Goal: Information Seeking & Learning: Learn about a topic

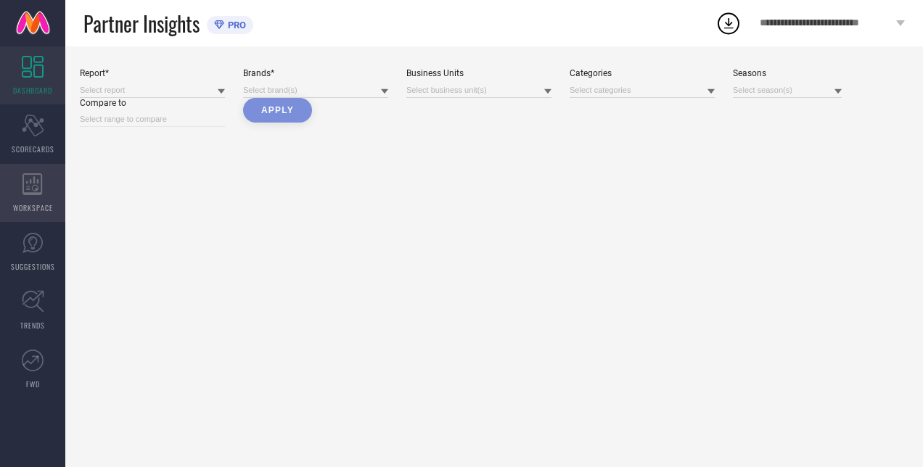
click at [55, 195] on div "WORKSPACE" at bounding box center [32, 193] width 65 height 58
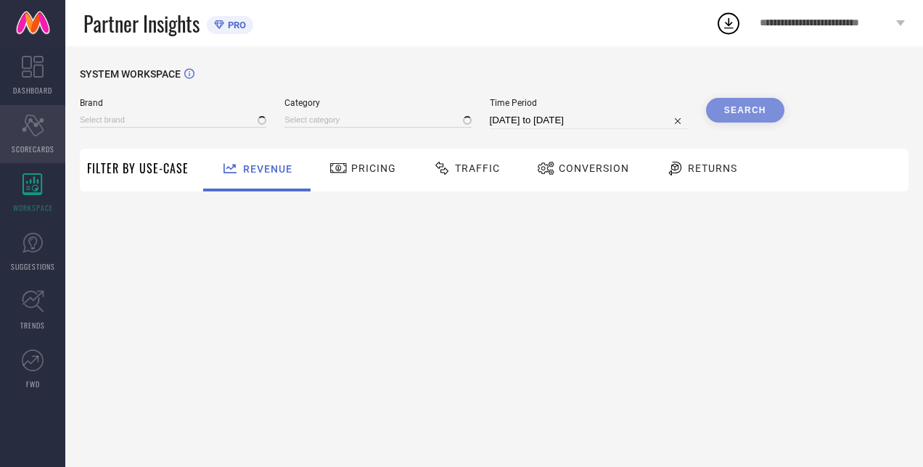
type input "H&M"
type input "All"
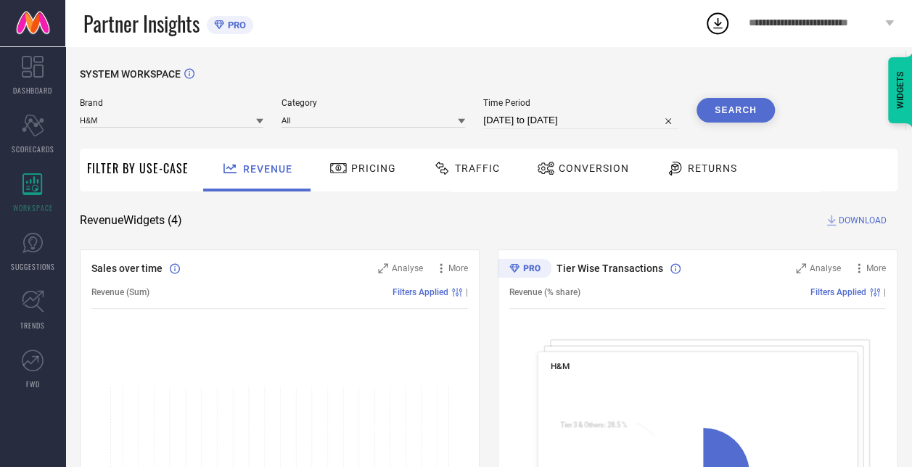
click at [461, 181] on div "Traffic" at bounding box center [466, 168] width 74 height 25
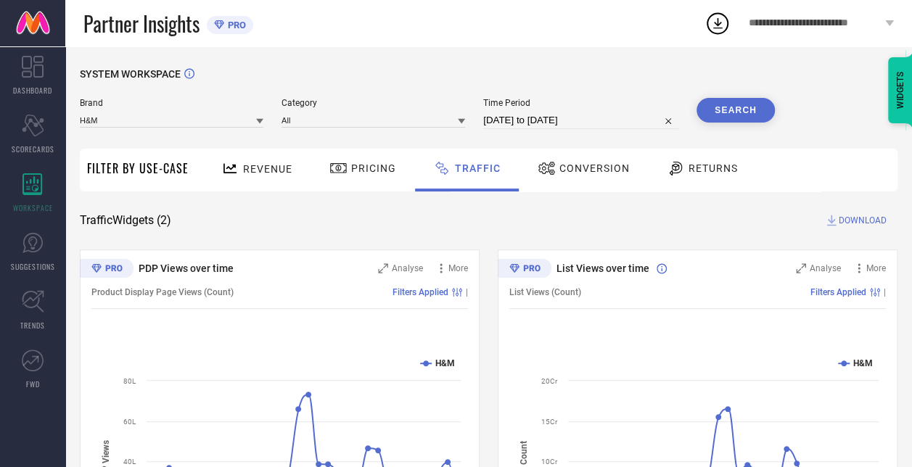
click at [576, 155] on div "Conversion" at bounding box center [583, 170] width 128 height 43
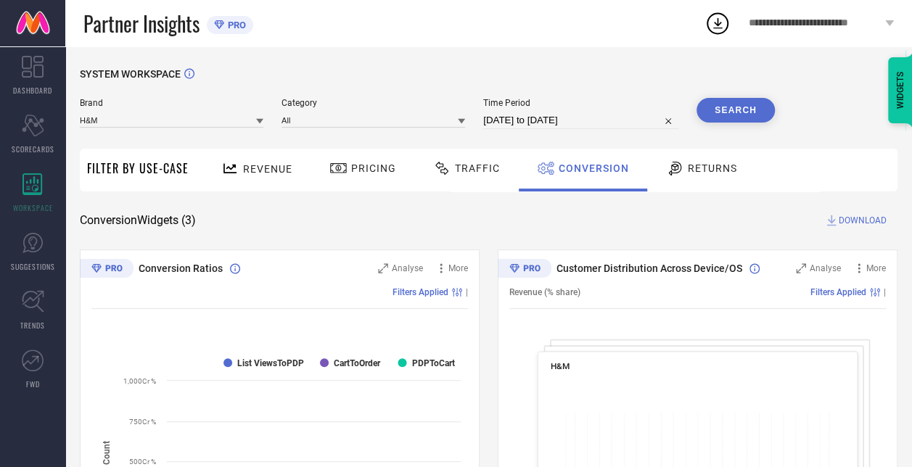
click at [688, 163] on span "Returns" at bounding box center [712, 169] width 49 height 12
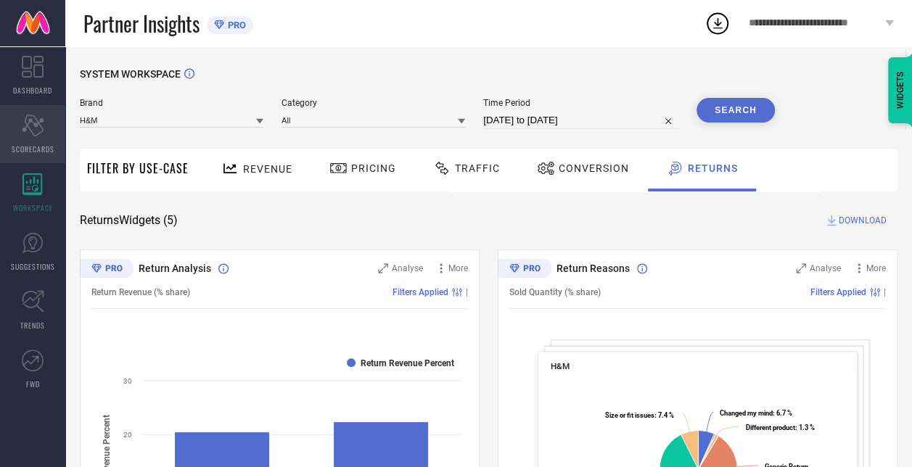
click at [39, 136] on icon "Scorecard" at bounding box center [33, 126] width 22 height 22
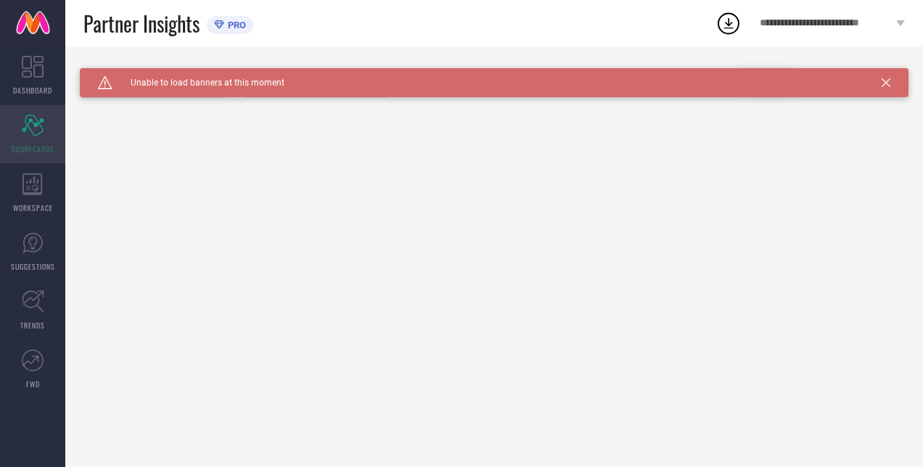
type input "All"
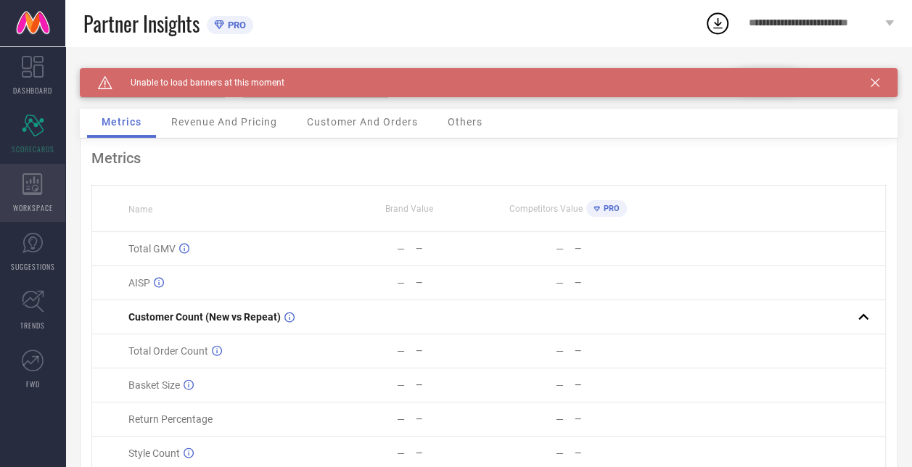
click at [40, 192] on icon at bounding box center [32, 184] width 20 height 22
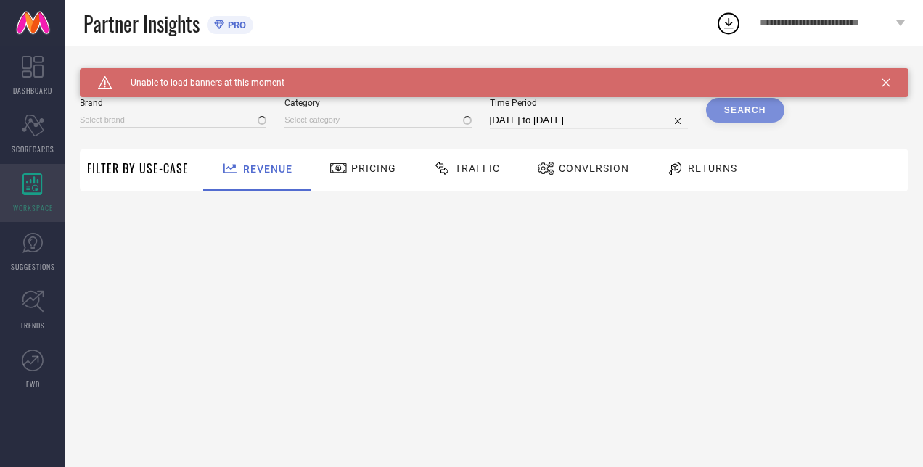
type input "H&M"
type input "All"
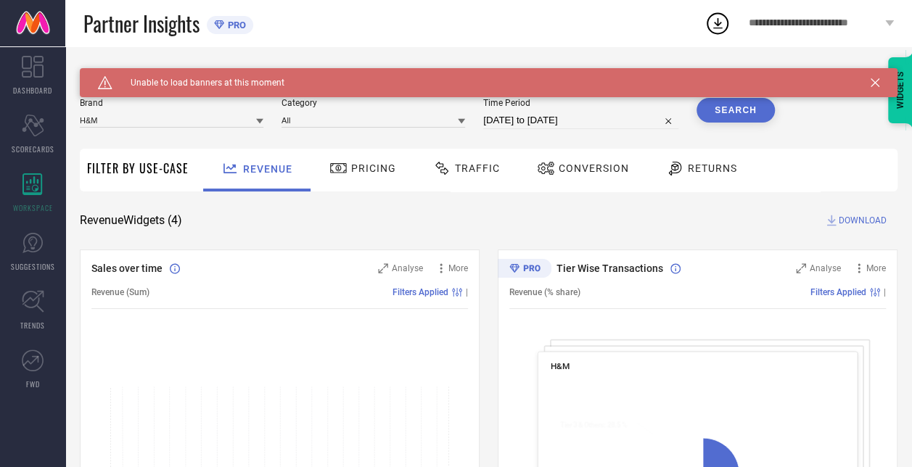
click at [504, 169] on div "Traffic" at bounding box center [466, 170] width 103 height 43
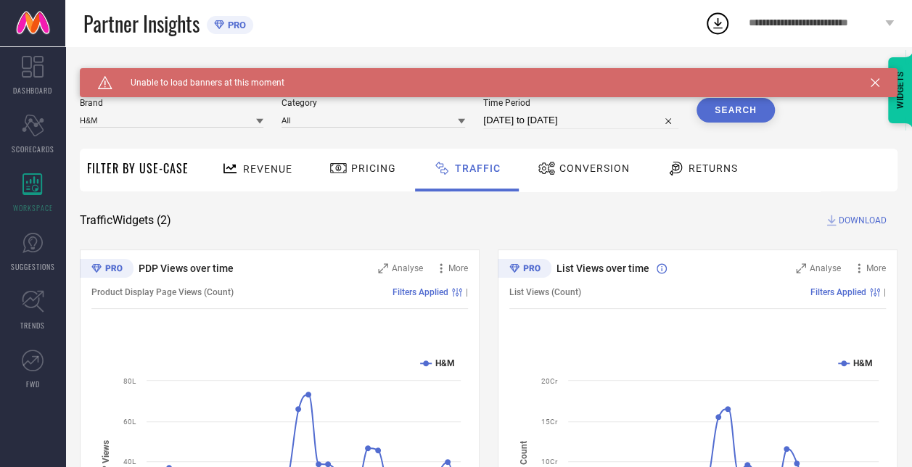
click at [266, 173] on span "Revenue" at bounding box center [267, 169] width 49 height 12
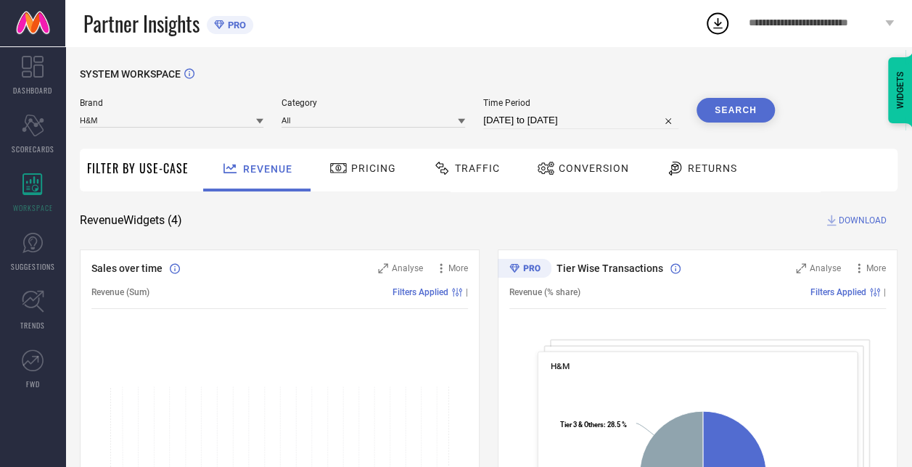
click at [345, 174] on icon at bounding box center [338, 168] width 18 height 17
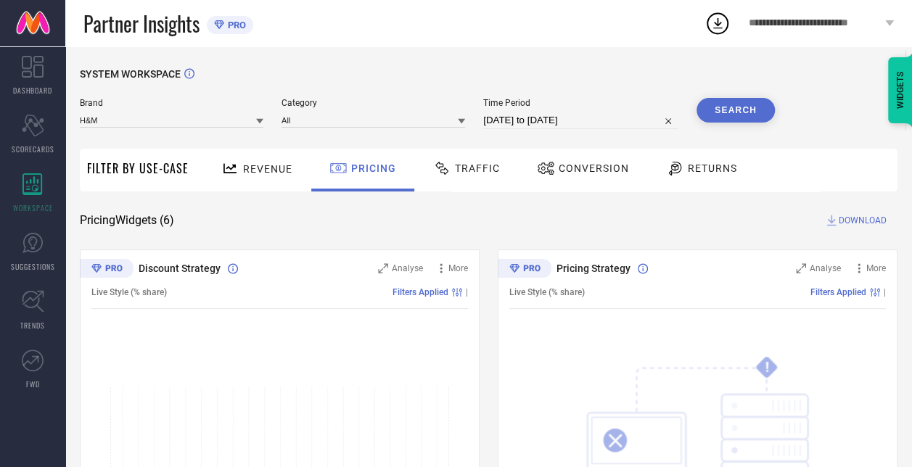
click at [457, 170] on span "Traffic" at bounding box center [477, 169] width 45 height 12
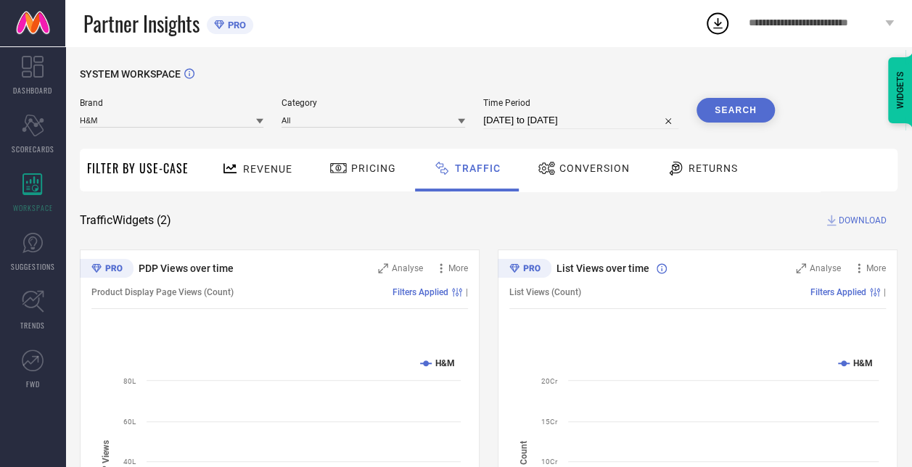
click at [554, 178] on div "Conversion" at bounding box center [583, 168] width 99 height 25
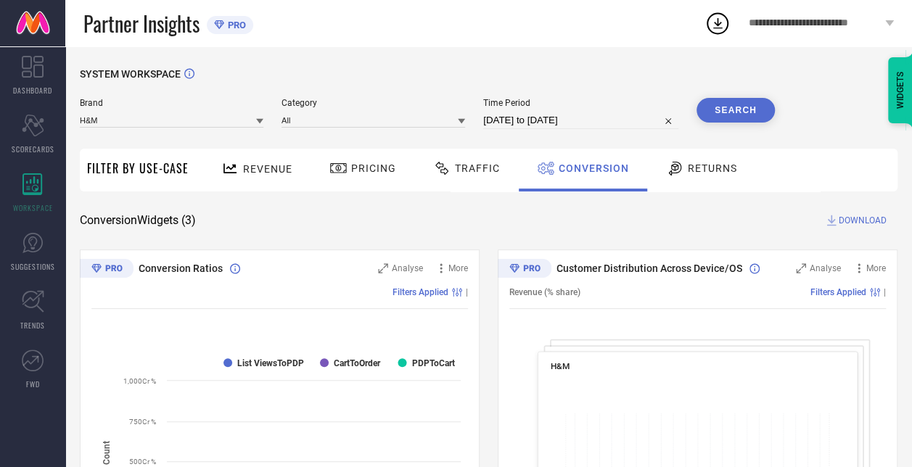
click at [684, 189] on div "Returns" at bounding box center [701, 170] width 107 height 43
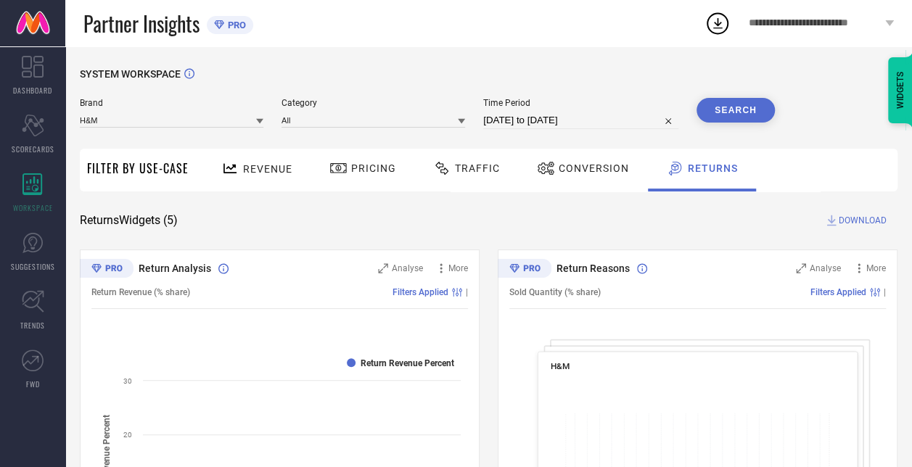
click at [587, 164] on span "Conversion" at bounding box center [594, 169] width 70 height 12
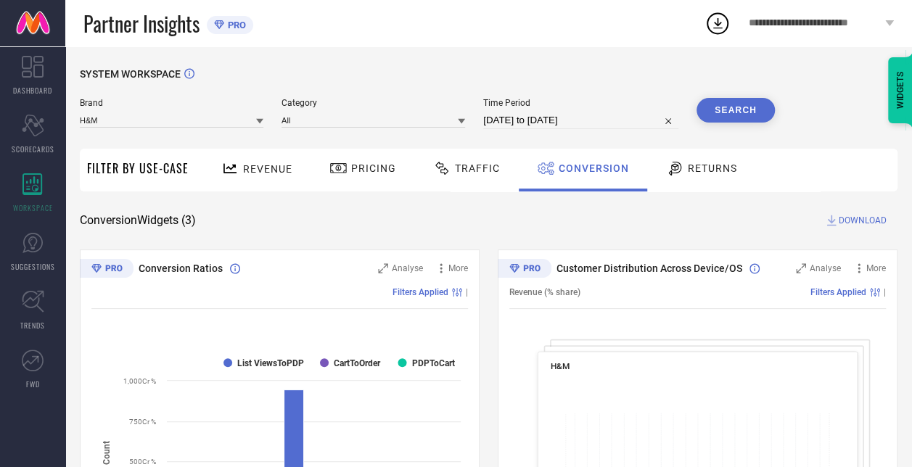
scroll to position [14, 0]
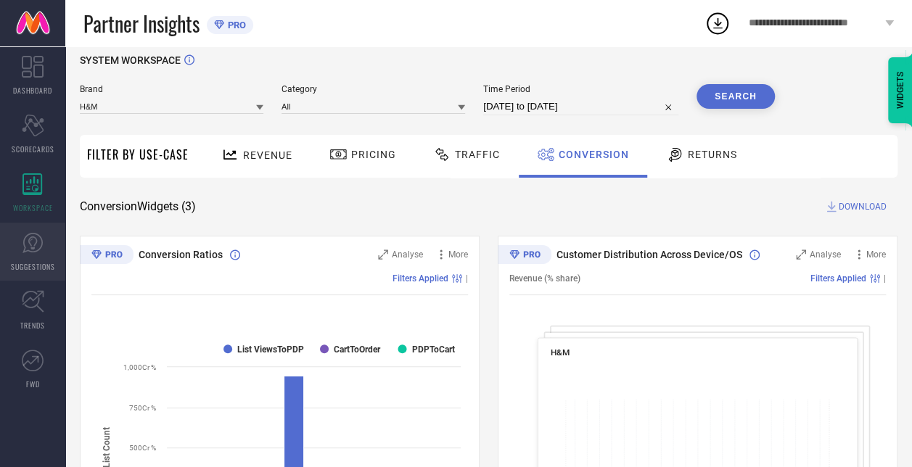
click at [30, 252] on icon at bounding box center [33, 243] width 22 height 22
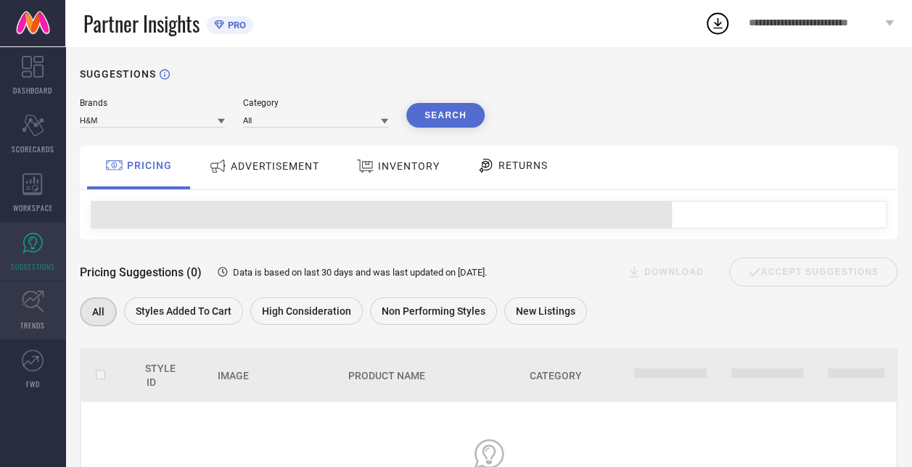
click at [44, 313] on link "TRENDS" at bounding box center [32, 310] width 65 height 58
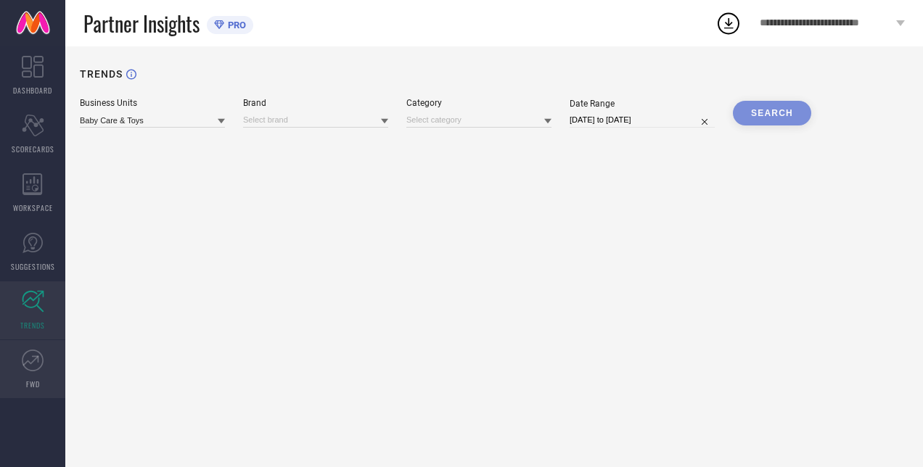
click at [23, 394] on link "FWD" at bounding box center [32, 369] width 65 height 58
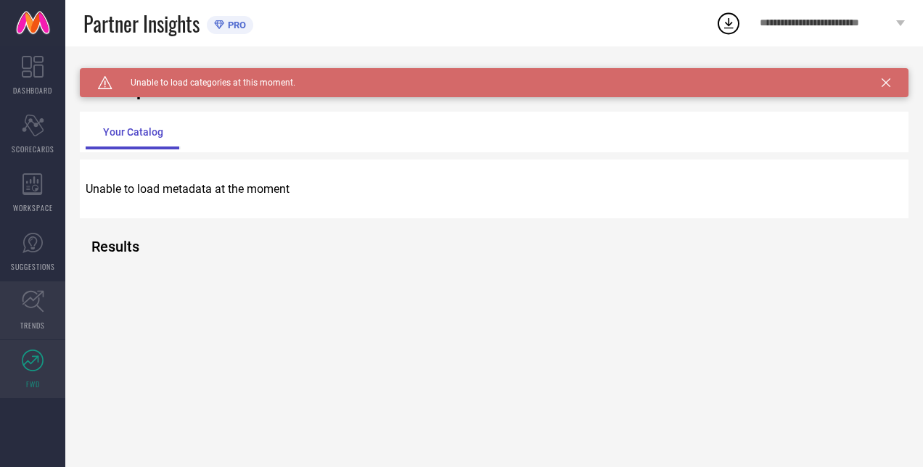
click at [25, 321] on span "TRENDS" at bounding box center [32, 325] width 25 height 11
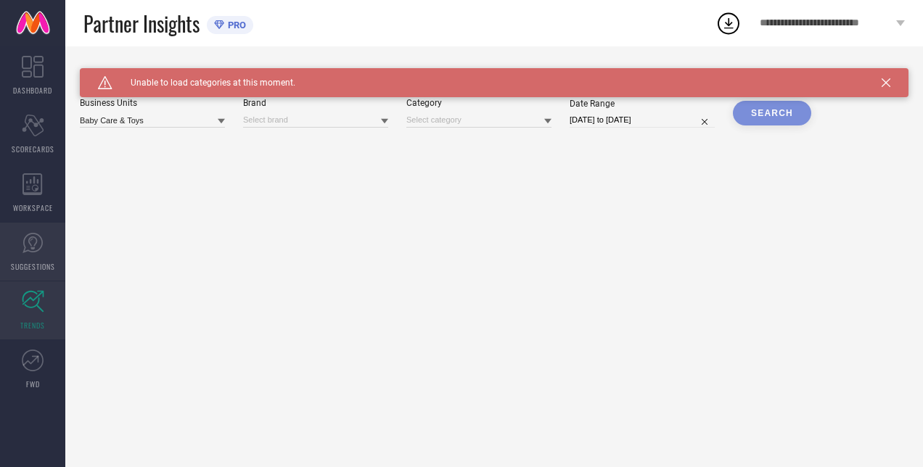
click at [41, 247] on icon at bounding box center [32, 243] width 20 height 20
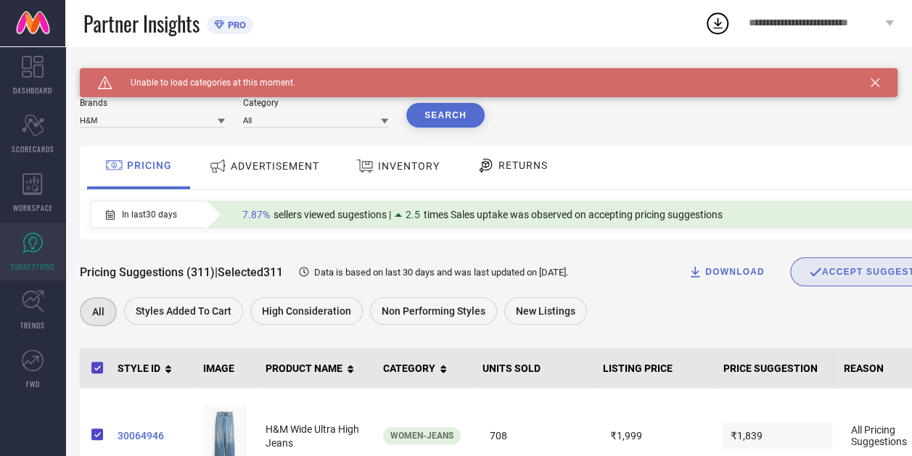
click at [258, 160] on div "ADVERTISEMENT" at bounding box center [264, 166] width 118 height 26
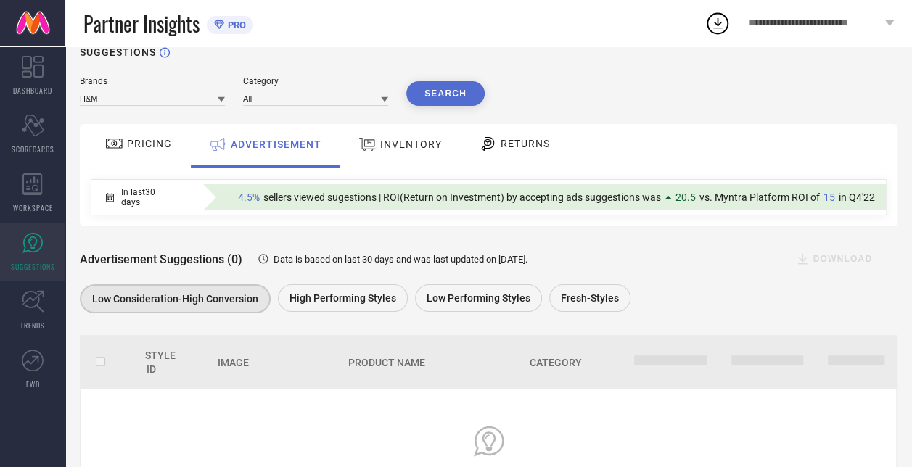
scroll to position [126, 0]
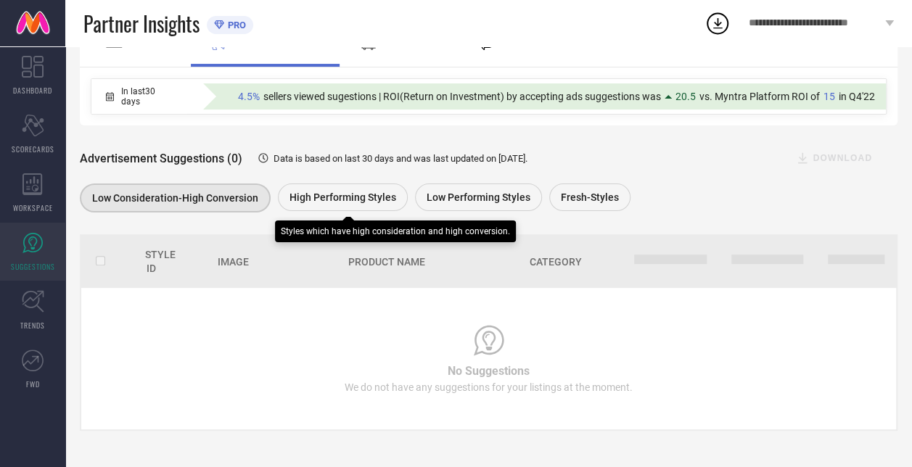
click at [343, 199] on span "High Performing Styles" at bounding box center [342, 198] width 107 height 12
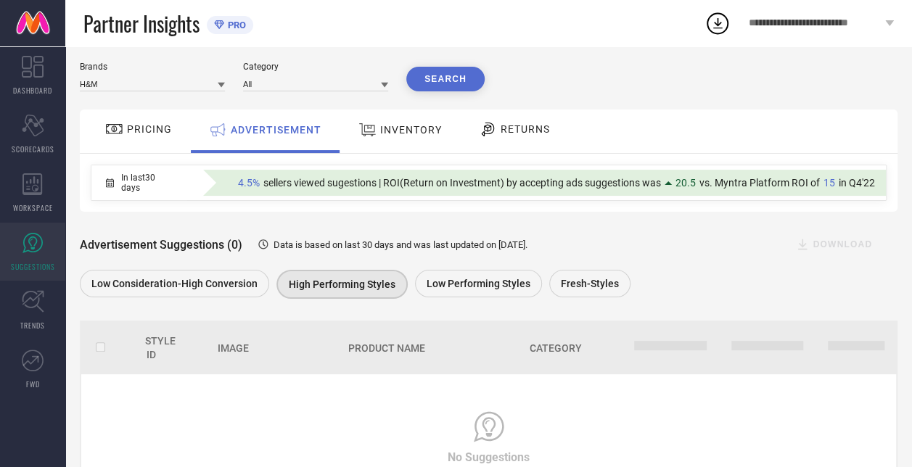
scroll to position [37, 0]
click at [506, 134] on span "RETURNS" at bounding box center [525, 129] width 49 height 12
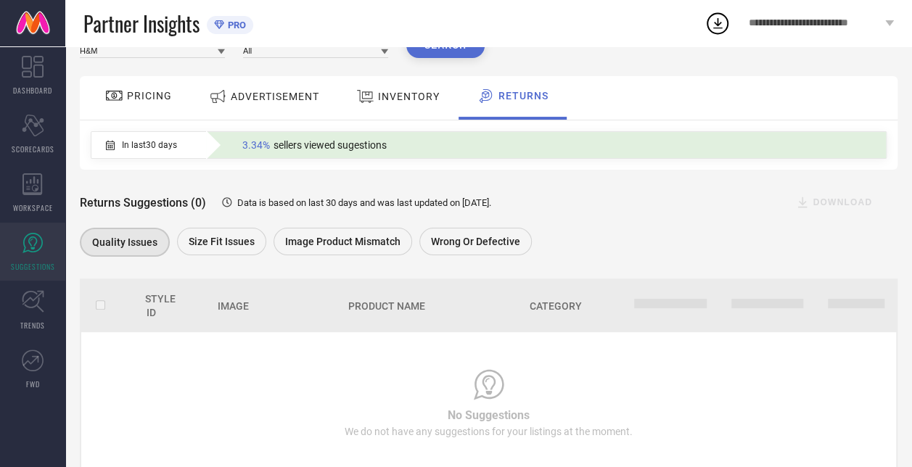
scroll to position [0, 0]
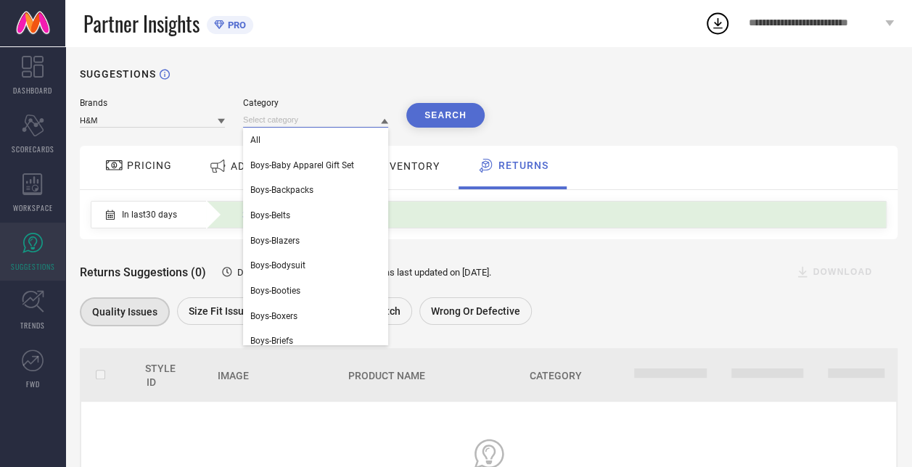
click at [341, 125] on input at bounding box center [315, 119] width 145 height 15
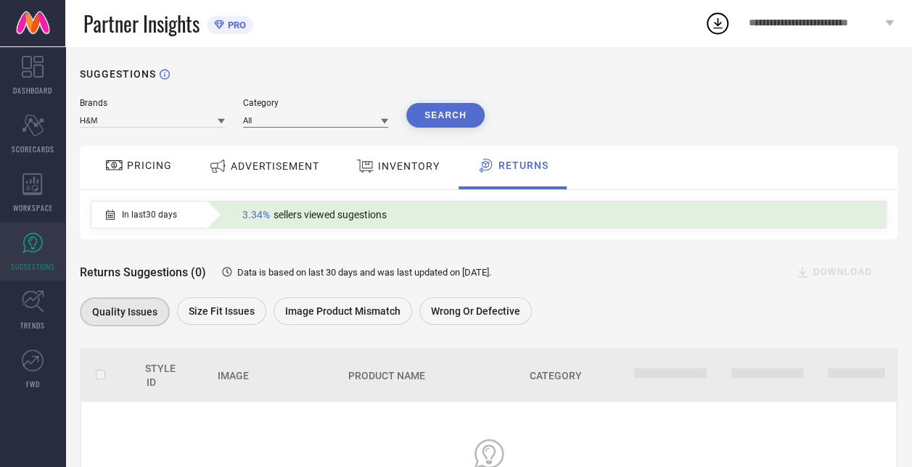
click at [332, 122] on input at bounding box center [315, 119] width 145 height 15
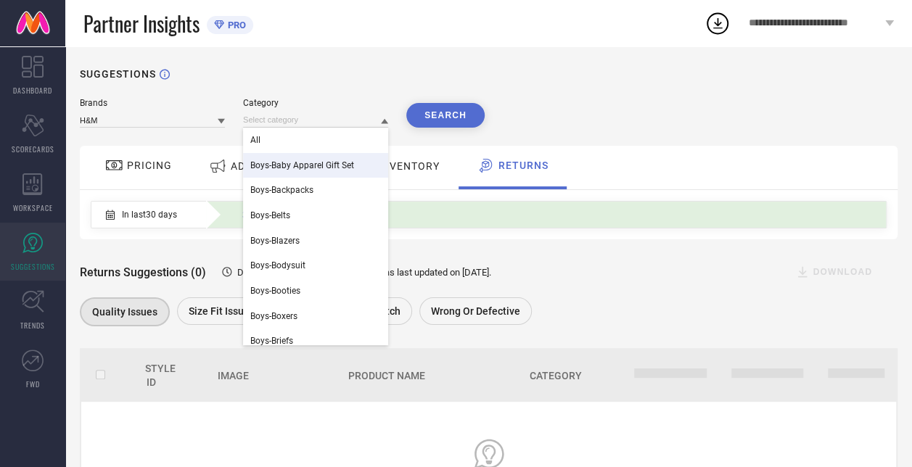
click at [314, 157] on div "Boys-Baby Apparel Gift Set" at bounding box center [315, 165] width 145 height 25
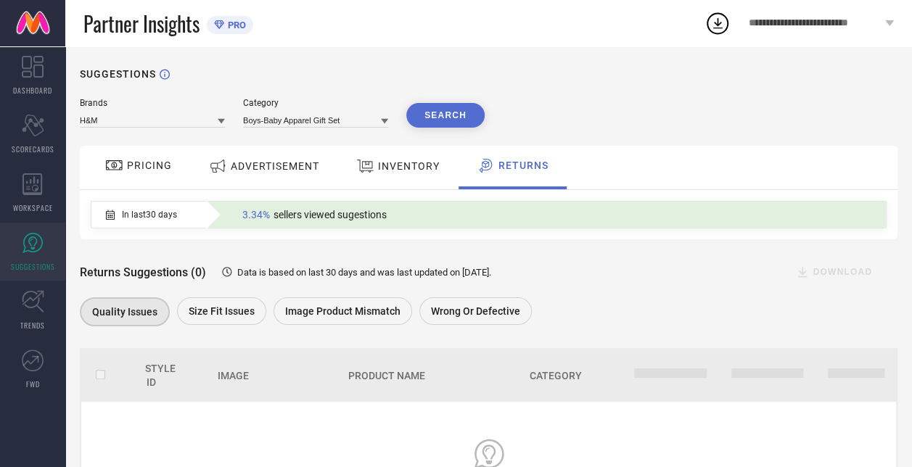
click at [436, 107] on button "Search" at bounding box center [445, 115] width 78 height 25
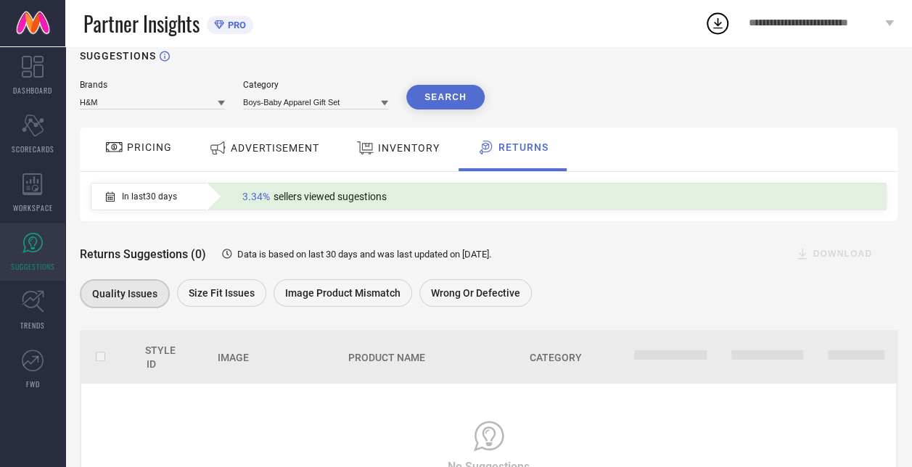
scroll to position [10, 0]
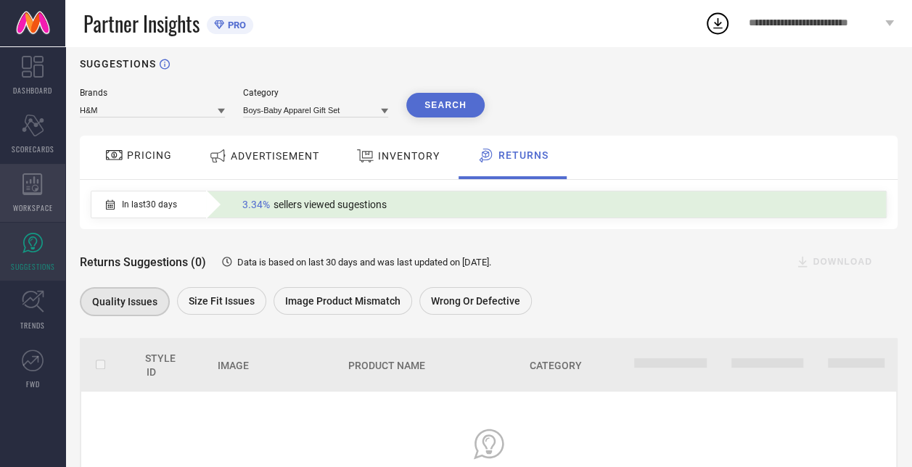
click at [48, 207] on span "WORKSPACE" at bounding box center [33, 207] width 40 height 11
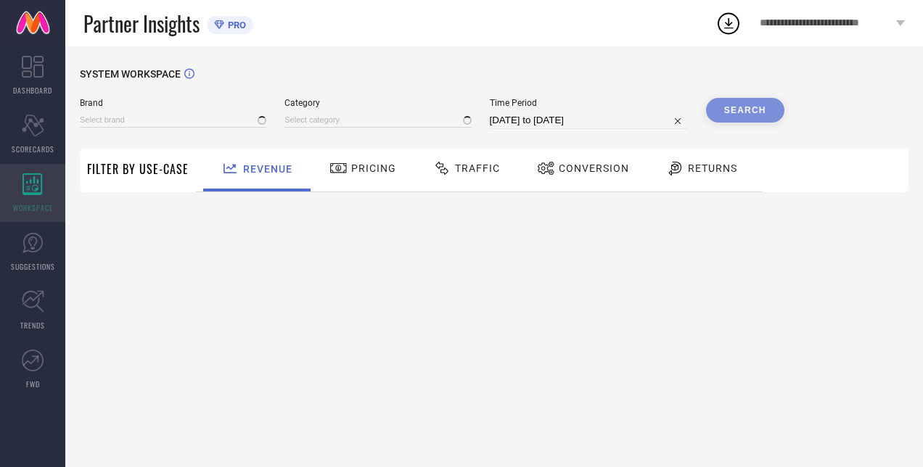
type input "H&M"
type input "All"
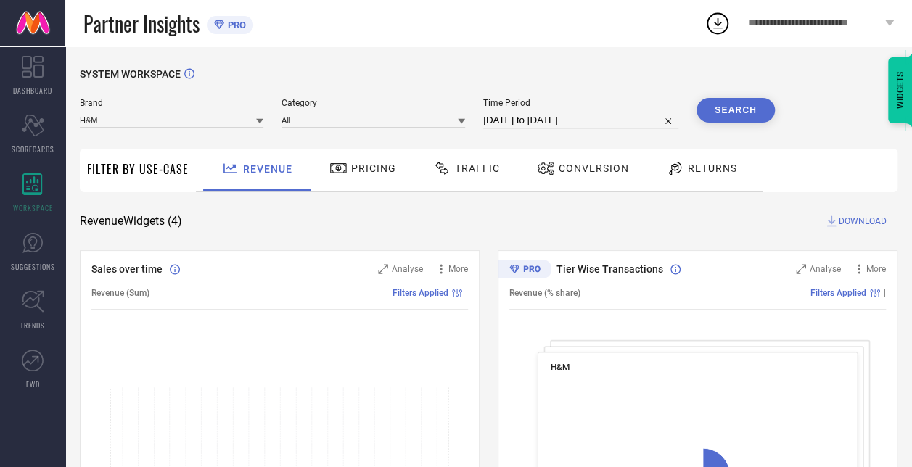
click at [699, 170] on span "Returns" at bounding box center [712, 169] width 49 height 12
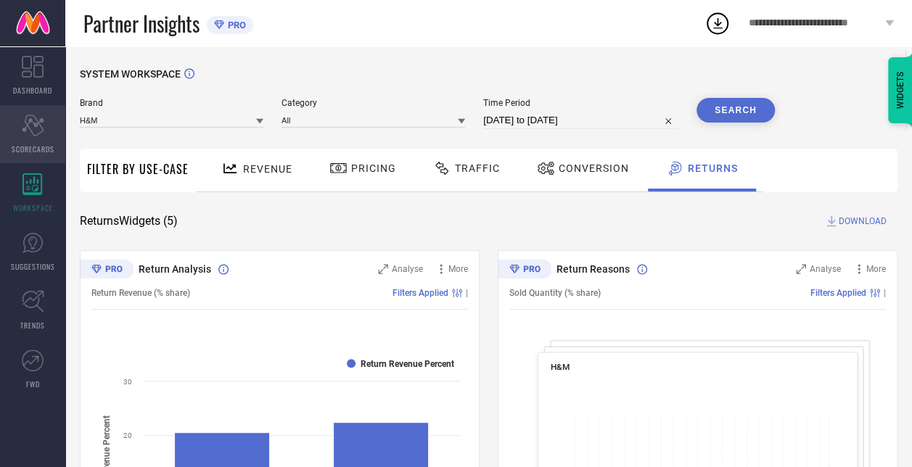
click at [33, 119] on icon "Scorecard" at bounding box center [33, 126] width 22 height 22
